Goal: Find contact information: Find contact information

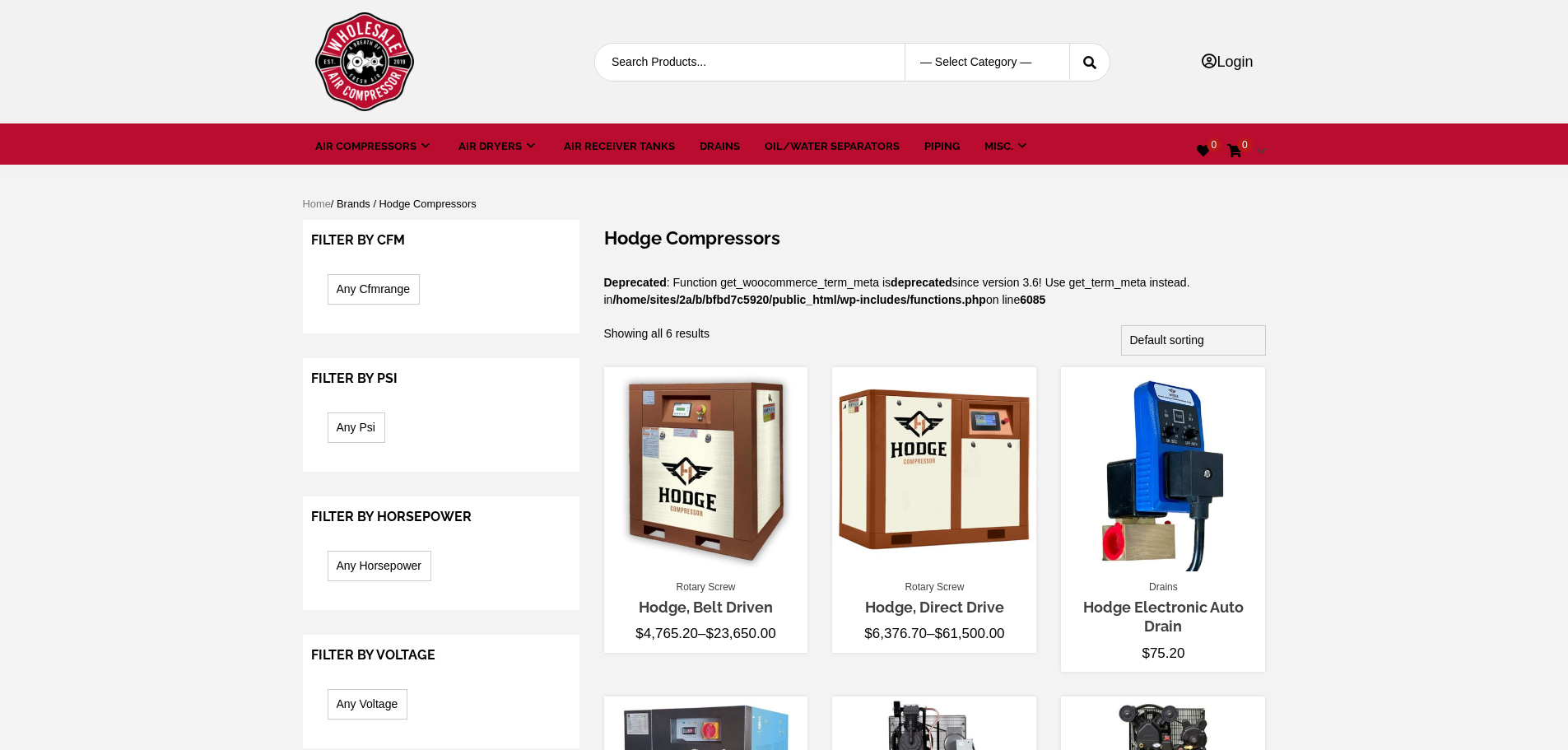
click at [1424, 355] on div "Skip to content — Select Category — Air Compressors Air Dryers Air Receiver Tan…" at bounding box center [784, 726] width 1568 height 1453
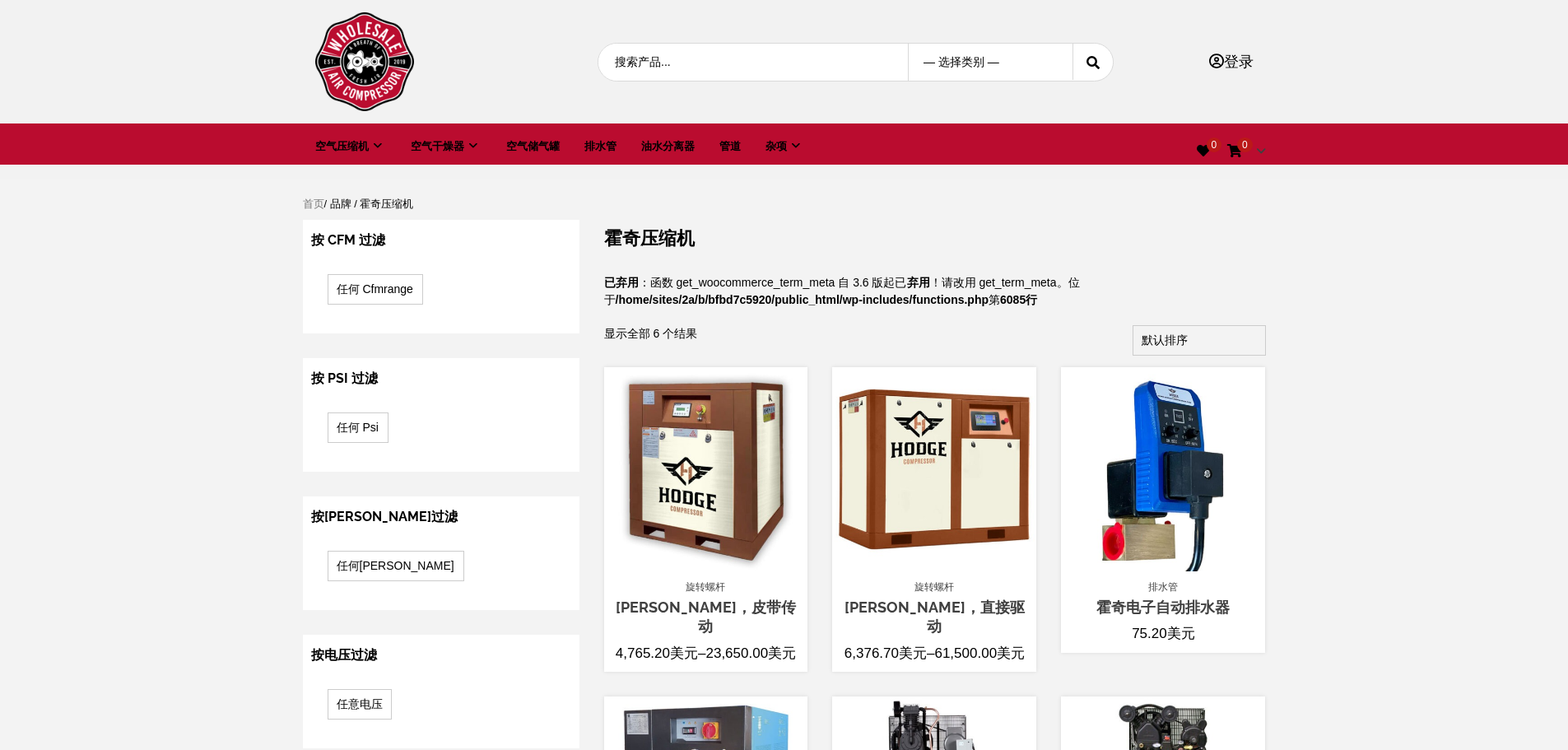
click at [340, 59] on img at bounding box center [364, 62] width 98 height 98
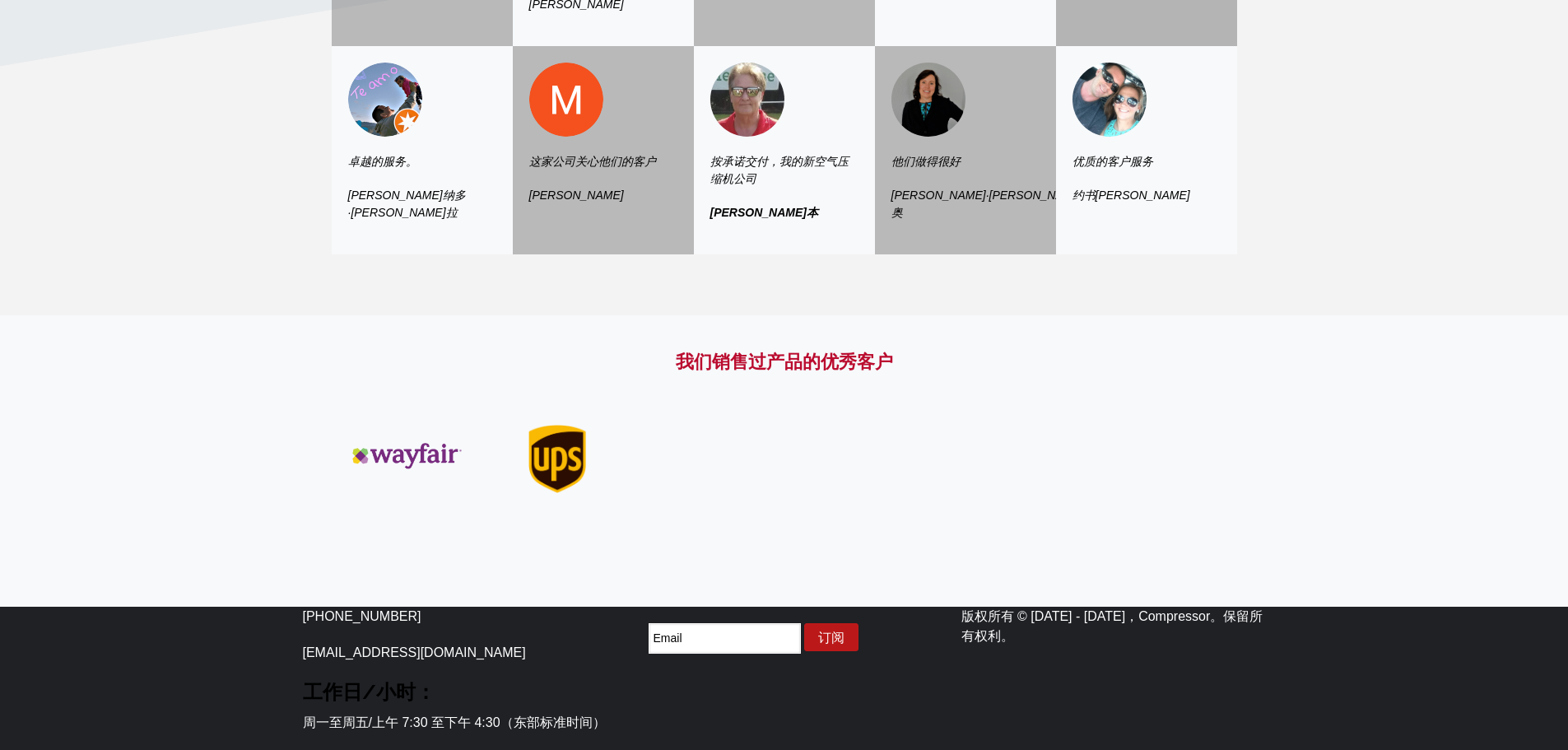
scroll to position [2958, 0]
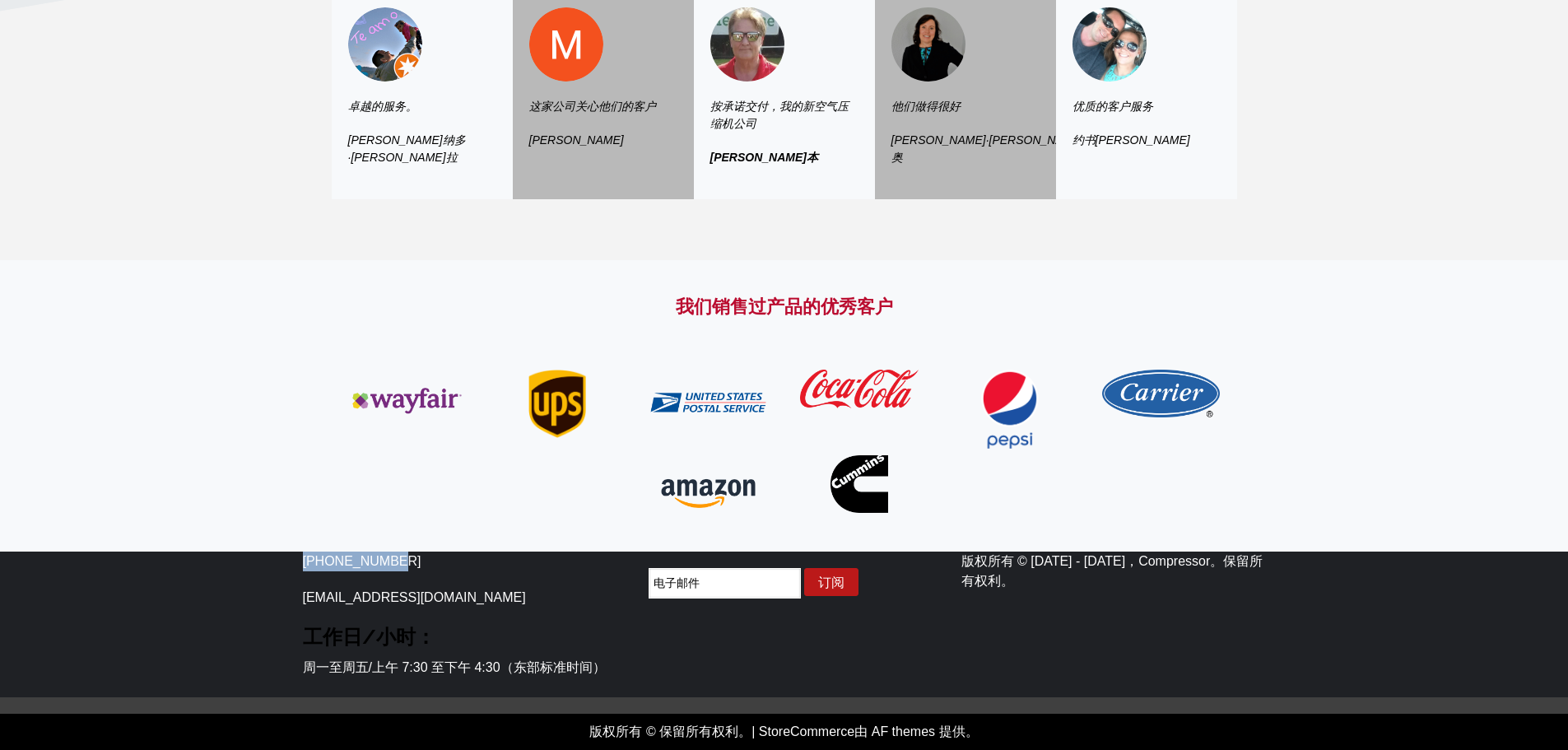
drag, startPoint x: 402, startPoint y: 538, endPoint x: 296, endPoint y: 543, distance: 106.1
click at [296, 551] on div "[PHONE_NUMBER] [EMAIL_ADDRESS][DOMAIN_NAME] 工作日/小时： 周一至周五/上午 7:30 至下午 4:30（东部标准…" at bounding box center [455, 624] width 330 height 146
copy font "[PHONE_NUMBER]"
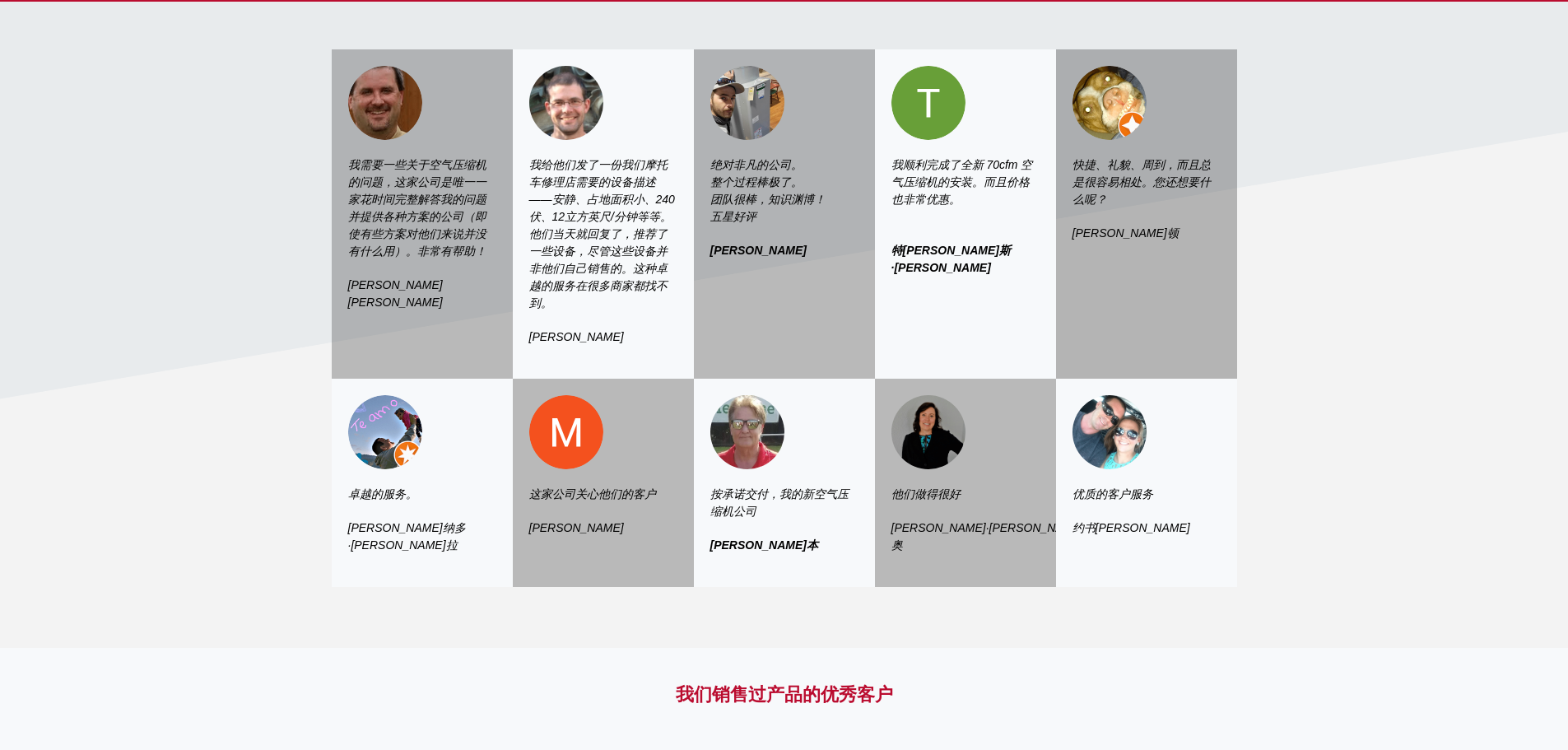
scroll to position [2552, 0]
